Goal: Transaction & Acquisition: Book appointment/travel/reservation

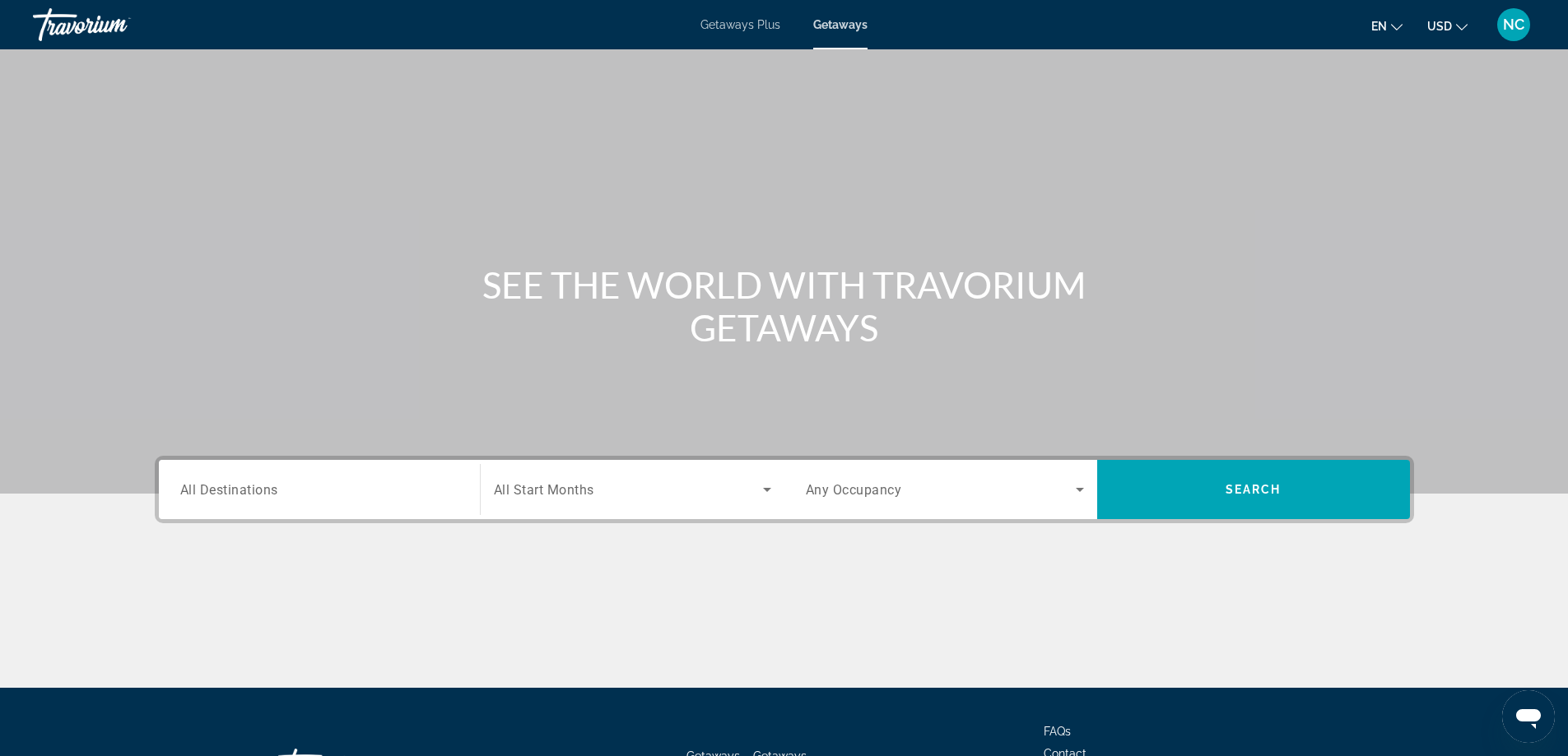
click at [737, 25] on span "Getaways Plus" at bounding box center [741, 24] width 80 height 13
